Goal: Obtain resource: Download file/media

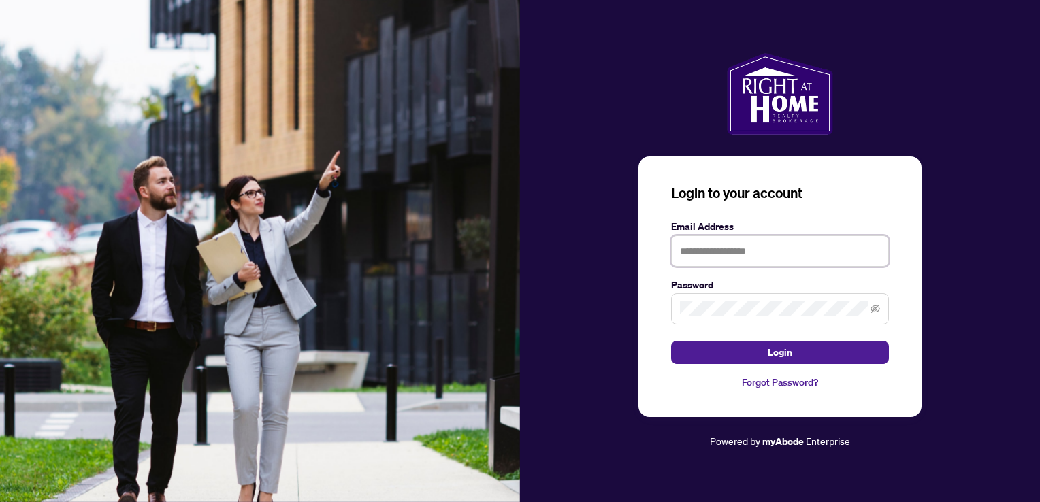
click at [722, 254] on input "text" at bounding box center [780, 251] width 218 height 31
type input "**********"
click at [671, 341] on button "Login" at bounding box center [780, 352] width 218 height 23
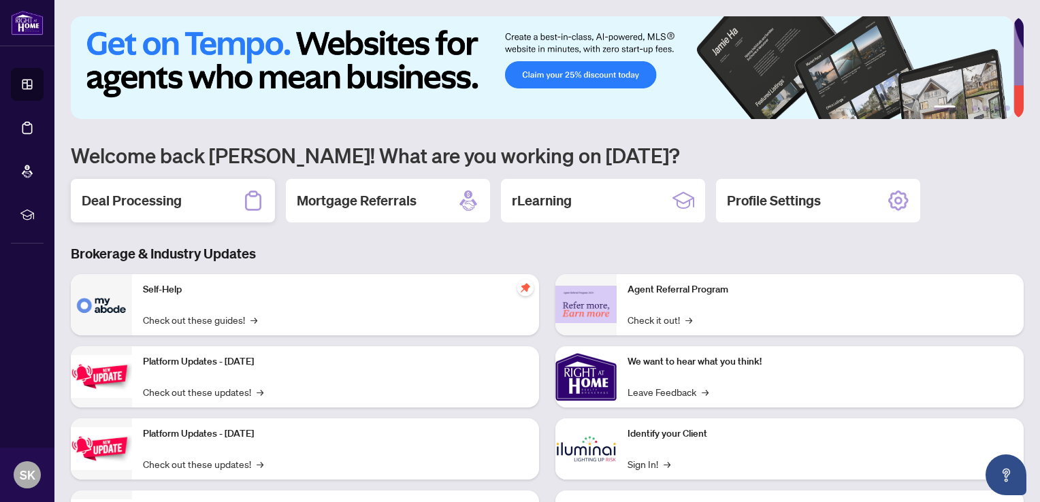
click at [150, 189] on div "Deal Processing" at bounding box center [173, 201] width 204 height 44
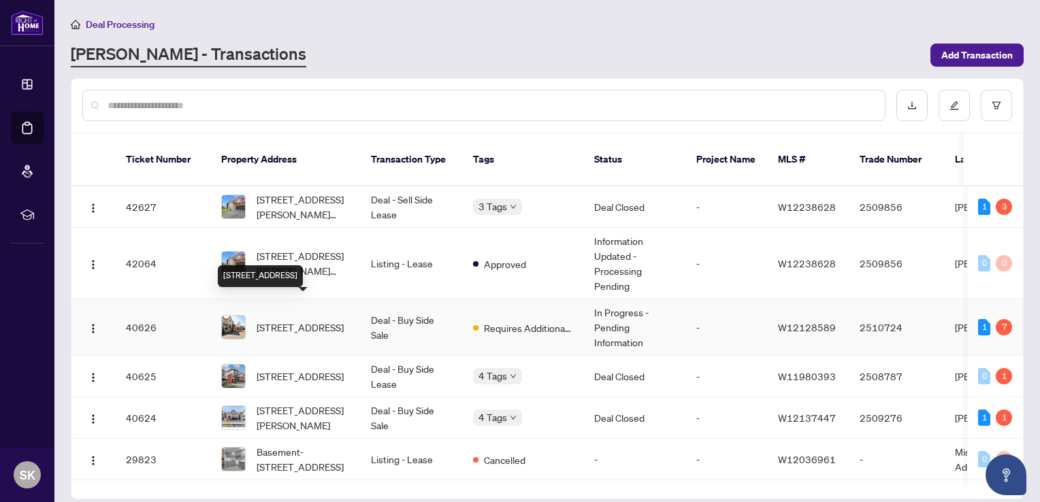
click at [302, 320] on span "[STREET_ADDRESS]" at bounding box center [300, 327] width 87 height 15
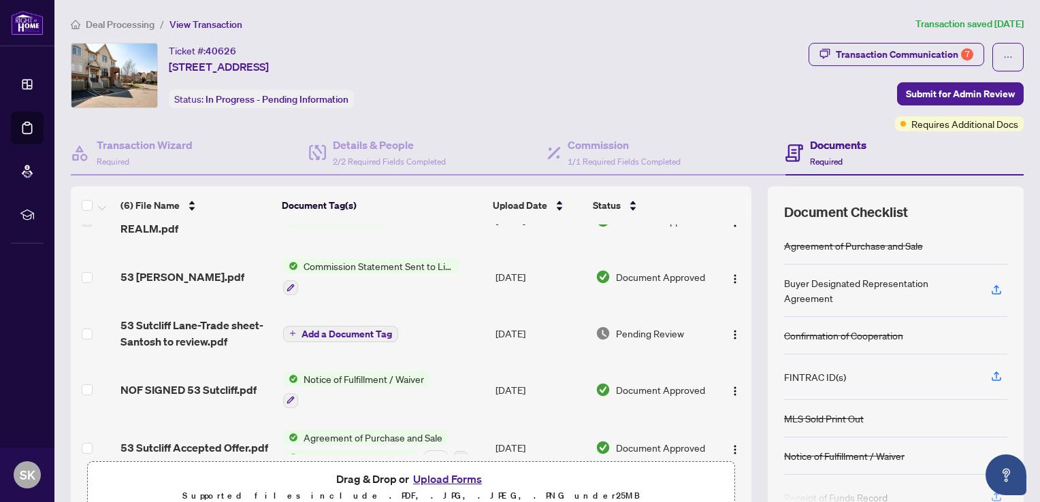
scroll to position [98, 0]
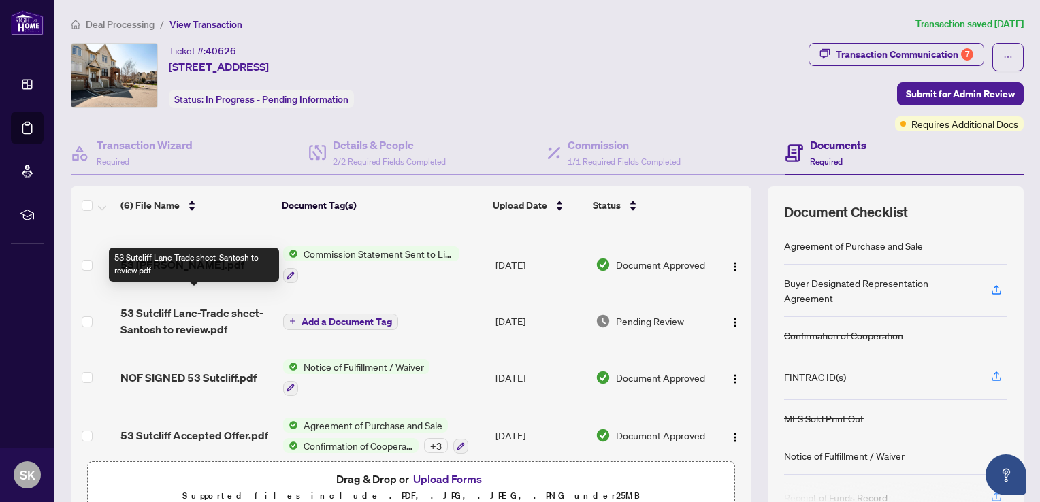
click at [165, 313] on span "53 Sutcliff Lane-Trade sheet-Santosh to review.pdf" at bounding box center [197, 321] width 152 height 33
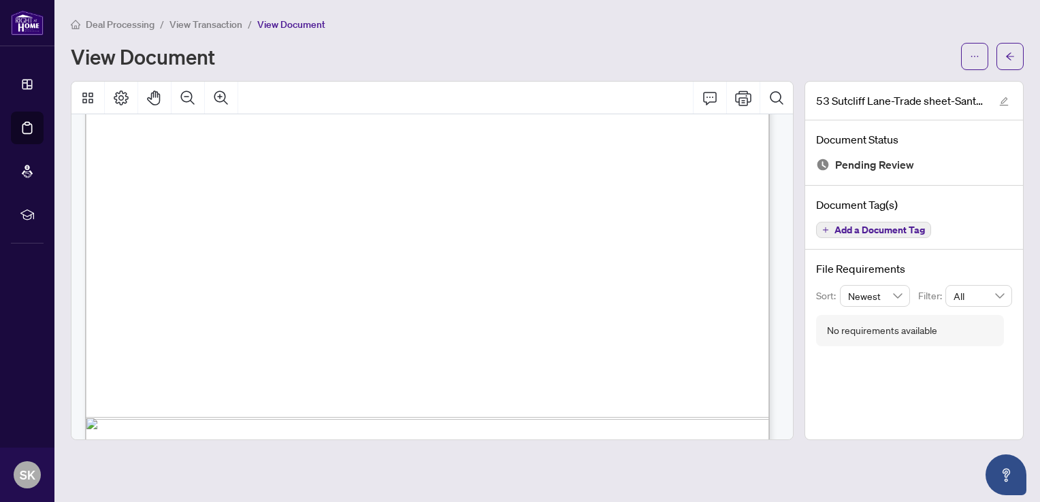
scroll to position [550, 0]
click at [976, 59] on icon "ellipsis" at bounding box center [975, 57] width 10 height 10
click at [916, 80] on span "Download" at bounding box center [925, 85] width 103 height 15
click at [551, 53] on div "View Document" at bounding box center [512, 57] width 882 height 22
click at [202, 22] on span "View Transaction" at bounding box center [206, 24] width 73 height 12
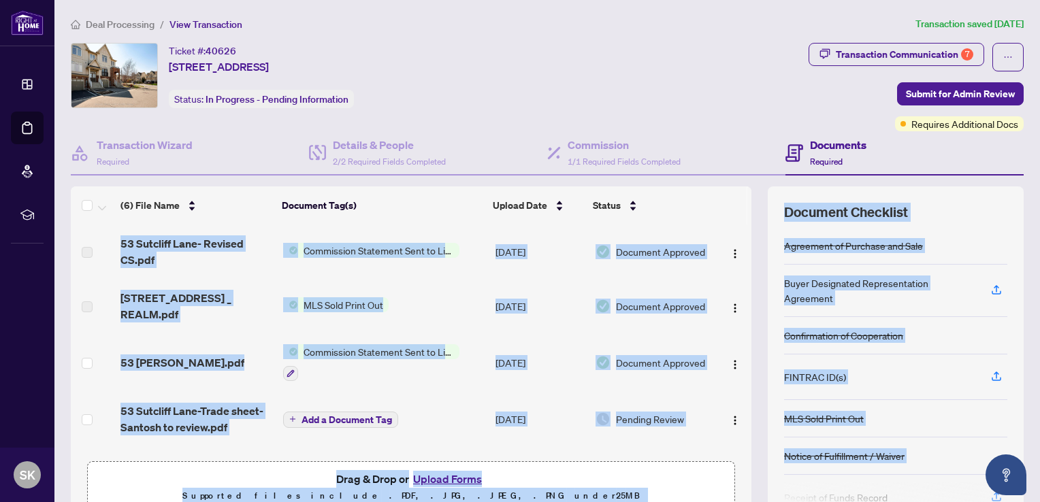
drag, startPoint x: 741, startPoint y: 361, endPoint x: 750, endPoint y: 477, distance: 116.8
click at [750, 477] on div "(6) File Name Document Tag(s) Upload Date Status 53 Sutcliff Lane- Revised CS.p…" at bounding box center [547, 354] width 953 height 334
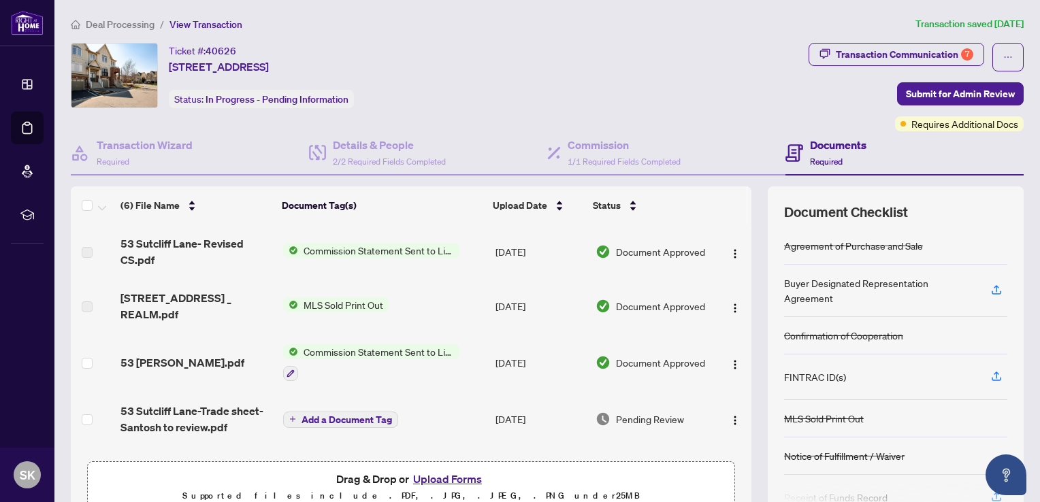
drag, startPoint x: 750, startPoint y: 477, endPoint x: 747, endPoint y: 379, distance: 98.8
click at [747, 379] on div "(6) File Name Document Tag(s) Upload Date Status 53 Sutcliff Lane- Revised CS.p…" at bounding box center [547, 354] width 953 height 334
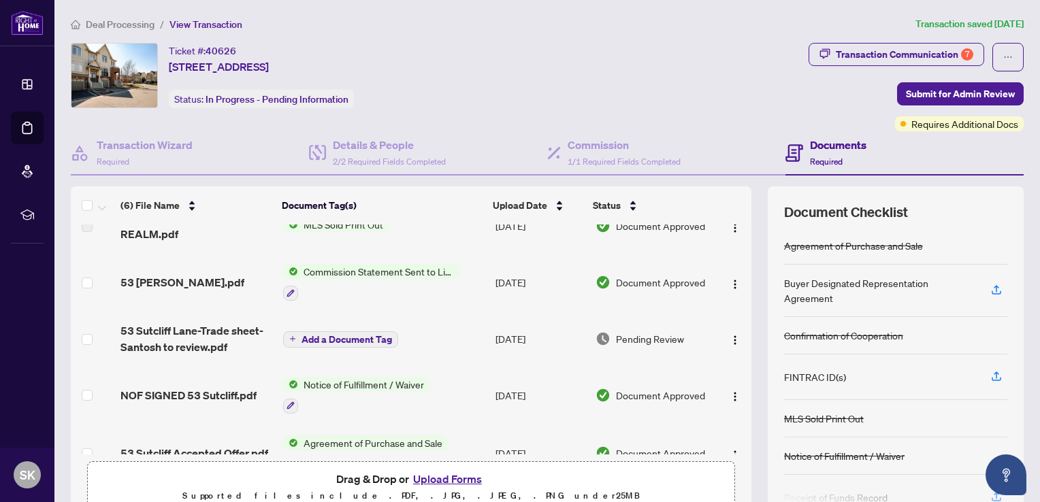
scroll to position [98, 0]
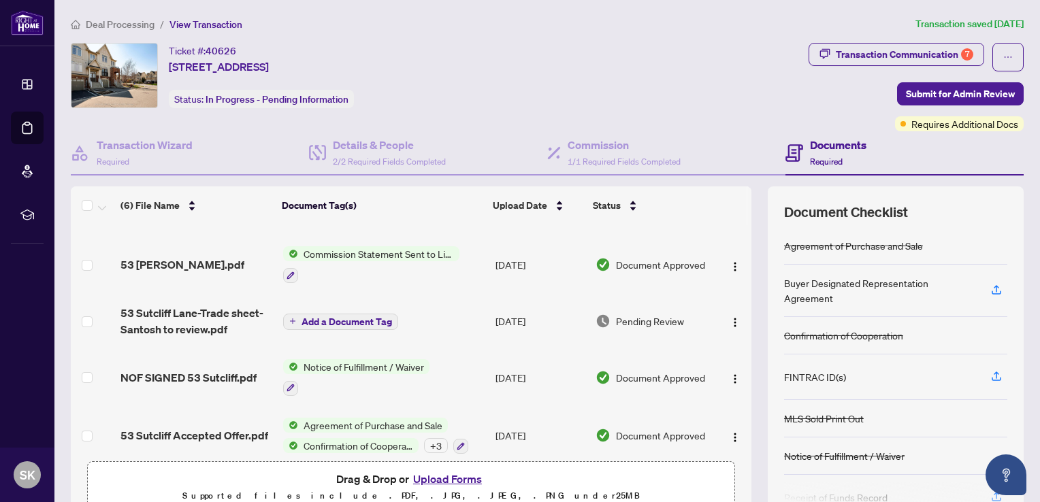
click at [446, 479] on button "Upload Forms" at bounding box center [447, 479] width 77 height 18
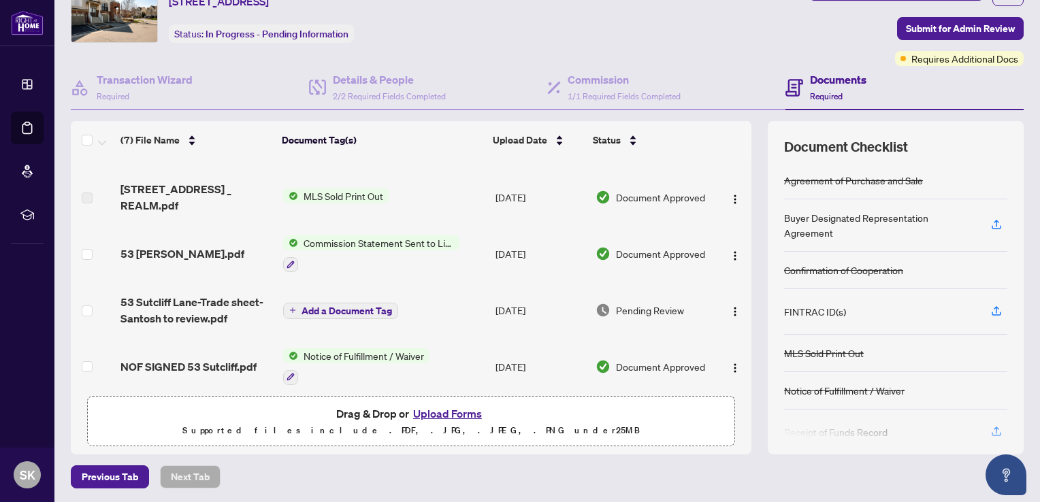
scroll to position [0, 0]
